Goal: Communication & Community: Answer question/provide support

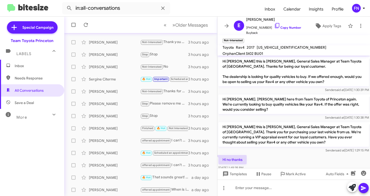
scroll to position [9, 0]
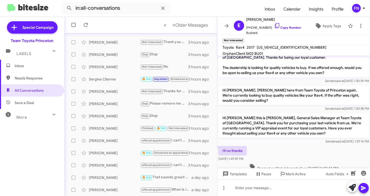
click at [41, 65] on span "Inbox" at bounding box center [37, 65] width 44 height 5
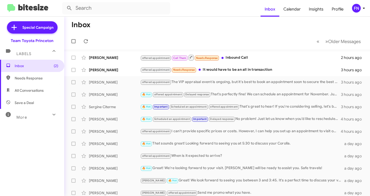
click at [359, 1] on mat-toolbar "Inbox Calendar Insights Profile FN" at bounding box center [185, 8] width 370 height 16
click at [357, 11] on div "FN" at bounding box center [356, 8] width 9 height 9
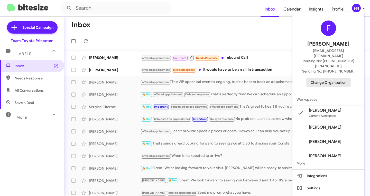
click at [331, 78] on span "Change Organization" at bounding box center [329, 82] width 36 height 9
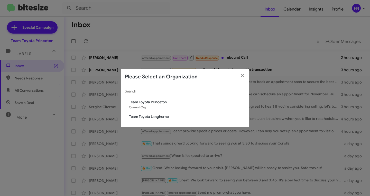
click at [161, 118] on span "Team Toyota Langhorne" at bounding box center [187, 116] width 116 height 5
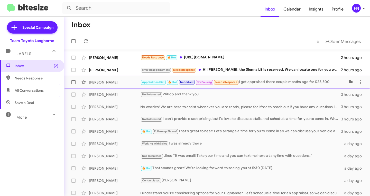
click at [112, 81] on div "[PERSON_NAME]" at bounding box center [114, 82] width 51 height 5
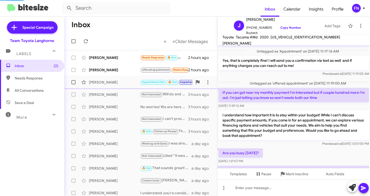
scroll to position [447, 0]
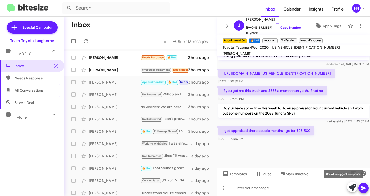
click at [351, 187] on icon at bounding box center [352, 187] width 7 height 7
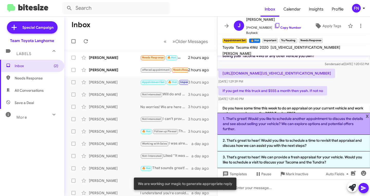
click at [267, 131] on li "1. That's great! Would you like to schedule another appointment to discuss the …" at bounding box center [293, 124] width 153 height 22
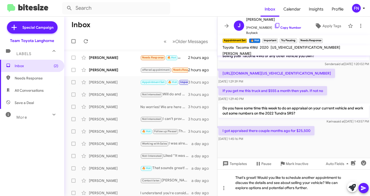
click at [364, 188] on icon at bounding box center [363, 188] width 5 height 4
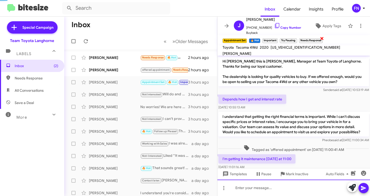
scroll to position [26, 0]
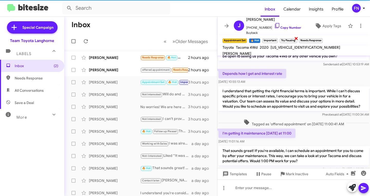
click at [297, 40] on span "×" at bounding box center [296, 38] width 4 height 6
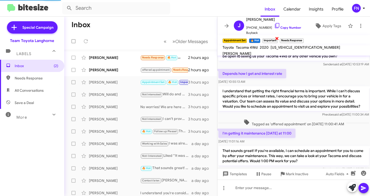
click at [276, 37] on span "×" at bounding box center [277, 38] width 4 height 6
click at [288, 26] on link "Copy Number" at bounding box center [287, 28] width 27 height 4
click at [256, 38] on div "🔥 Hot ×" at bounding box center [254, 40] width 13 height 6
click at [258, 39] on small "🔥 Hot" at bounding box center [254, 41] width 11 height 5
click at [259, 38] on span "×" at bounding box center [259, 38] width 4 height 6
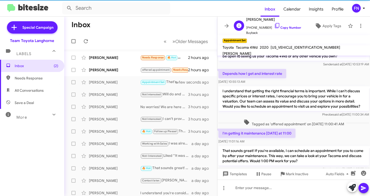
click at [299, 24] on div "[PERSON_NAME] [PHONE_NUMBER] Copy Number Buyback Apply Tags" at bounding box center [289, 25] width 114 height 19
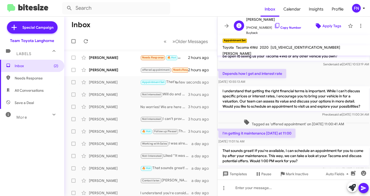
click at [315, 23] on icon at bounding box center [318, 26] width 6 height 6
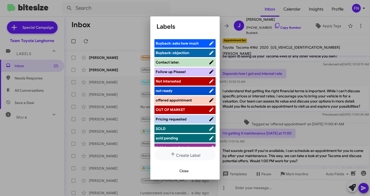
scroll to position [82, 0]
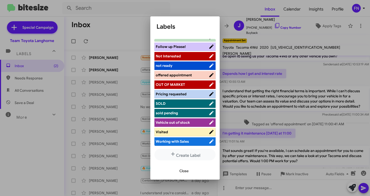
click at [176, 78] on li "offered appointment" at bounding box center [184, 75] width 61 height 8
click at [186, 73] on span "offered appointment" at bounding box center [174, 75] width 36 height 5
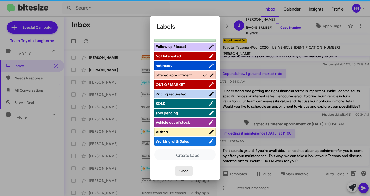
click at [184, 172] on span "Close" at bounding box center [183, 171] width 9 height 9
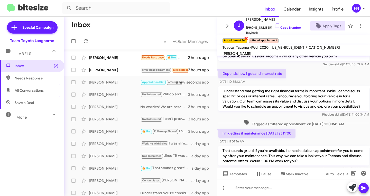
click at [247, 39] on span "×" at bounding box center [246, 38] width 4 height 6
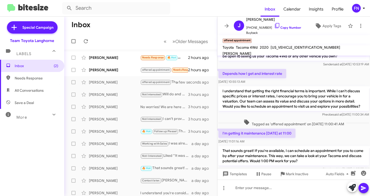
click at [121, 51] on mat-action-list "[PERSON_NAME] Needs Response 🔥 Hot [URL][DOMAIN_NAME] 2 hours ago [PERSON_NAME]…" at bounding box center [140, 174] width 153 height 249
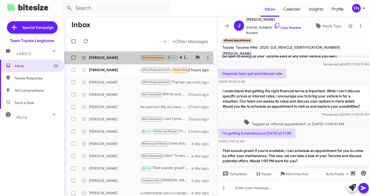
click at [119, 58] on div "[PERSON_NAME]" at bounding box center [114, 57] width 51 height 5
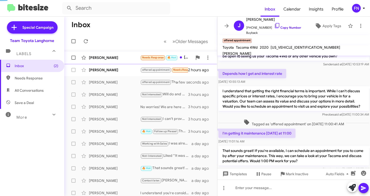
scroll to position [14, 0]
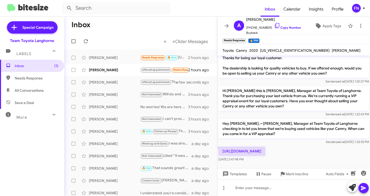
drag, startPoint x: 257, startPoint y: 152, endPoint x: 219, endPoint y: 143, distance: 39.0
click at [219, 147] on p "[URL][DOMAIN_NAME]" at bounding box center [241, 151] width 47 height 9
copy p "[URL][DOMAIN_NAME]"
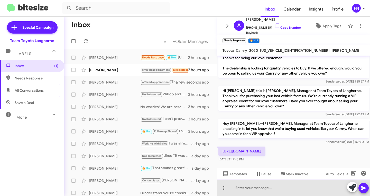
click at [313, 187] on div at bounding box center [293, 188] width 153 height 16
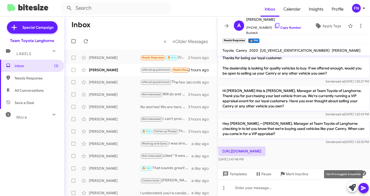
click at [352, 191] on icon at bounding box center [352, 187] width 7 height 7
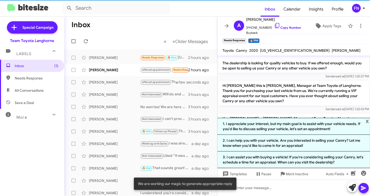
scroll to position [26, 0]
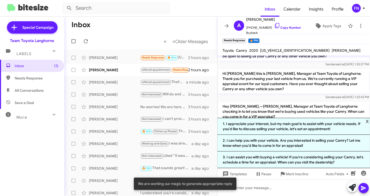
click at [258, 109] on p "Hey [PERSON_NAME],—[PERSON_NAME], Manager at Team Toyota of Langhorne checking …" at bounding box center [293, 112] width 151 height 20
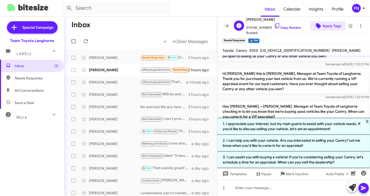
click at [330, 23] on span "Apply Tags" at bounding box center [331, 25] width 19 height 9
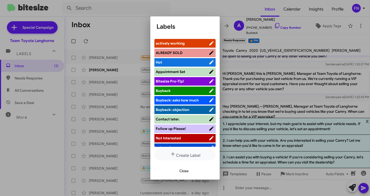
click at [179, 137] on span "Not Interested" at bounding box center [168, 138] width 25 height 5
click at [185, 172] on span "Close" at bounding box center [183, 171] width 9 height 9
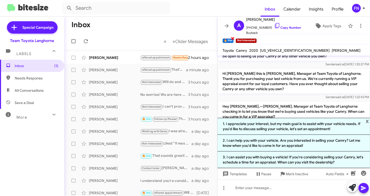
click at [233, 38] on span "×" at bounding box center [233, 38] width 4 height 6
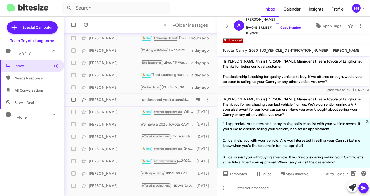
scroll to position [102, 0]
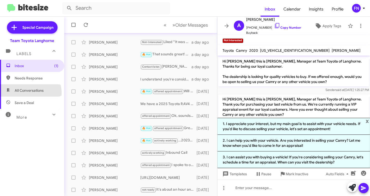
click at [30, 93] on span "All Conversations" at bounding box center [32, 91] width 64 height 12
type input "in:all-conversations"
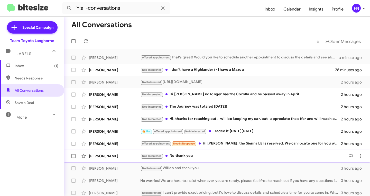
drag, startPoint x: 110, startPoint y: 158, endPoint x: 107, endPoint y: 156, distance: 3.7
click at [110, 158] on div "[PERSON_NAME]" at bounding box center [114, 156] width 51 height 5
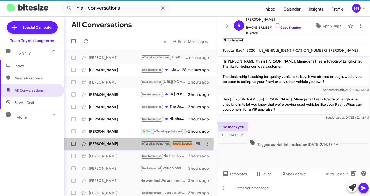
click at [102, 143] on div "[PERSON_NAME]" at bounding box center [114, 144] width 51 height 5
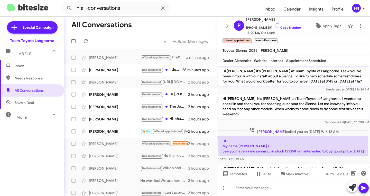
scroll to position [349, 0]
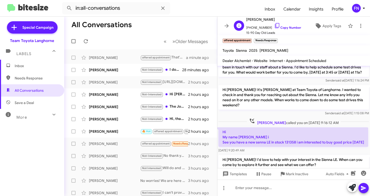
click at [331, 21] on div "P [PERSON_NAME] [PHONE_NUMBER] Copy Number 15-90 Day Old Leads Apply Tags" at bounding box center [289, 25] width 114 height 19
click at [322, 25] on span "Apply Tags" at bounding box center [331, 25] width 19 height 9
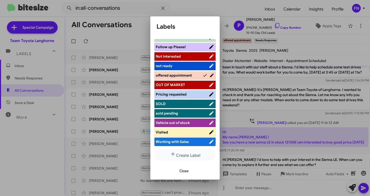
scroll to position [82, 0]
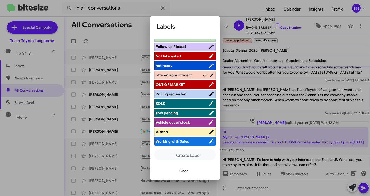
click at [180, 63] on span "not ready" at bounding box center [182, 65] width 53 height 5
click at [180, 51] on li "Follow up Please!" at bounding box center [184, 47] width 61 height 8
click at [180, 53] on li "Not Interested" at bounding box center [184, 56] width 61 height 8
drag, startPoint x: 188, startPoint y: 48, endPoint x: 188, endPoint y: 51, distance: 2.8
click at [188, 48] on span "Follow up Please!" at bounding box center [182, 46] width 53 height 5
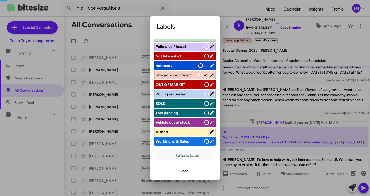
click at [187, 54] on span "Not Interested" at bounding box center [180, 56] width 48 height 5
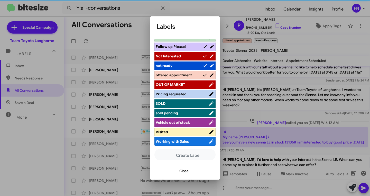
click at [187, 54] on span "Not Interested" at bounding box center [179, 56] width 47 height 5
click at [187, 54] on span "Not Interested" at bounding box center [182, 56] width 53 height 5
click at [183, 174] on span "Close" at bounding box center [183, 171] width 9 height 9
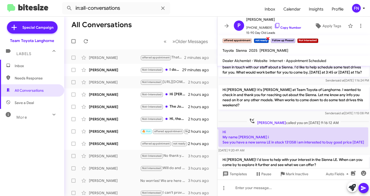
click at [266, 38] on span "×" at bounding box center [268, 38] width 4 height 6
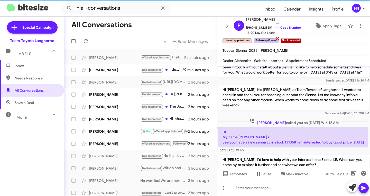
click at [278, 38] on span "×" at bounding box center [278, 38] width 4 height 6
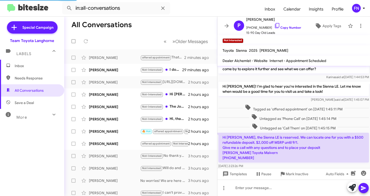
scroll to position [487, 0]
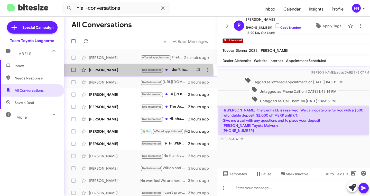
click at [95, 73] on div "[PERSON_NAME] Not-Interested I don't have a Highlander /- I have a Mazda 29 min…" at bounding box center [140, 70] width 145 height 10
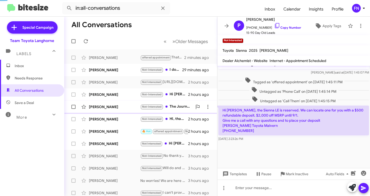
scroll to position [19, 0]
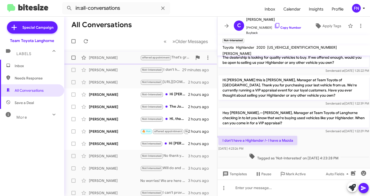
click at [106, 61] on div "[PERSON_NAME] offered appointment That's great! Would you like to schedule anot…" at bounding box center [140, 58] width 145 height 10
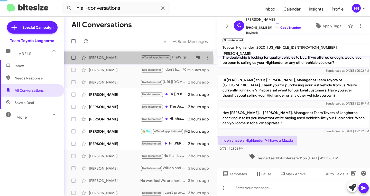
scroll to position [412, 0]
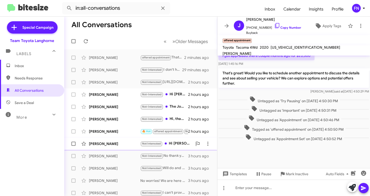
click at [119, 141] on div "[PERSON_NAME] Not Interested Hi [PERSON_NAME], the Sienna LE is reserved. We ca…" at bounding box center [140, 144] width 145 height 10
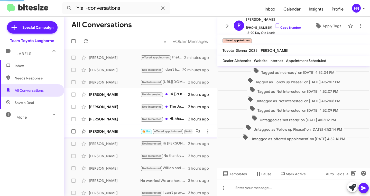
scroll to position [321, 0]
click at [283, 29] on link "Copy Number" at bounding box center [287, 28] width 27 height 4
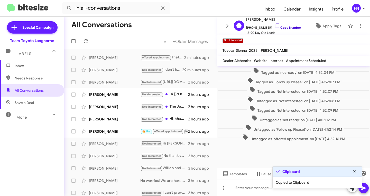
click at [283, 29] on link "Copy Number" at bounding box center [287, 28] width 27 height 4
click at [283, 28] on link "Copy Number" at bounding box center [287, 28] width 27 height 4
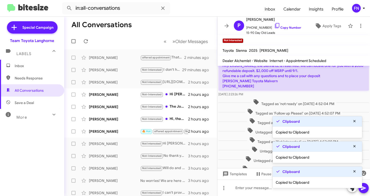
scroll to position [269, 0]
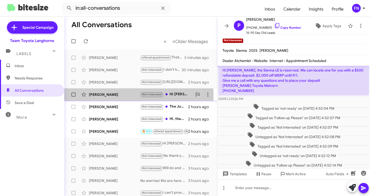
click at [110, 95] on div "[PERSON_NAME]" at bounding box center [114, 94] width 51 height 5
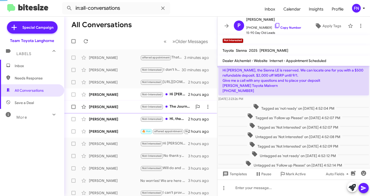
click at [108, 105] on div "[PERSON_NAME]" at bounding box center [114, 107] width 51 height 5
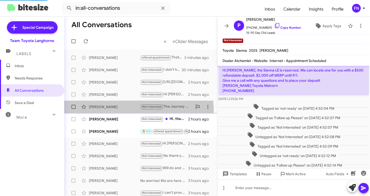
click at [109, 112] on span "[PERSON_NAME] Not-Interested The Journey was totaled [DATE]! 2 hours ago" at bounding box center [140, 107] width 153 height 12
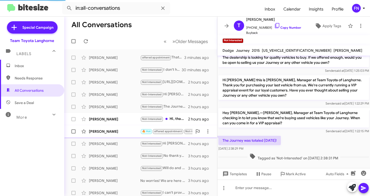
click at [109, 131] on div "[PERSON_NAME]" at bounding box center [114, 131] width 51 height 5
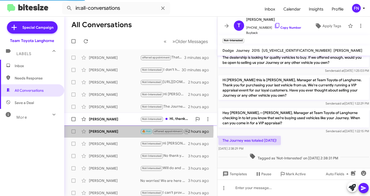
click at [109, 121] on div "[PERSON_NAME]" at bounding box center [114, 119] width 51 height 5
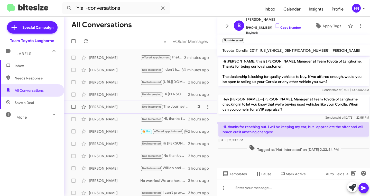
click at [113, 104] on div "[PERSON_NAME] Not-Interested The Journey was totaled [DATE]! 2 hours ago" at bounding box center [140, 107] width 145 height 10
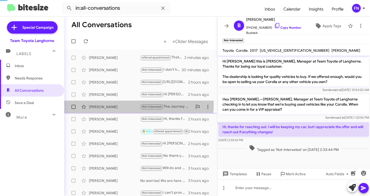
scroll to position [19, 0]
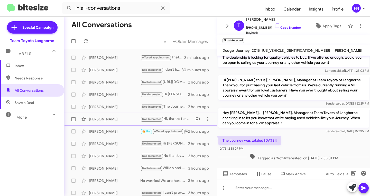
click at [114, 120] on div "[PERSON_NAME]" at bounding box center [114, 119] width 51 height 5
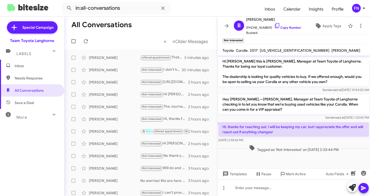
click at [37, 67] on span "Inbox" at bounding box center [37, 65] width 44 height 5
